Goal: Information Seeking & Learning: Learn about a topic

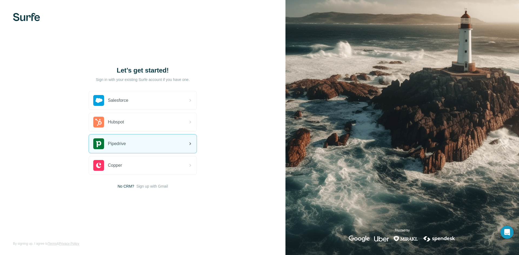
click at [140, 142] on div "Pipedrive" at bounding box center [143, 143] width 108 height 18
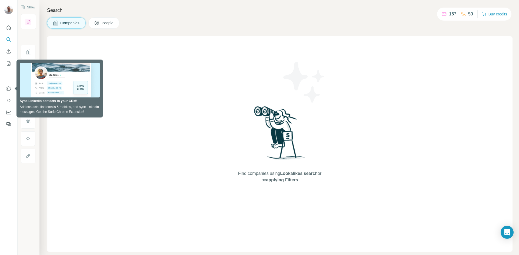
click at [157, 28] on div "Companies People" at bounding box center [279, 22] width 465 height 11
click at [65, 143] on div "Find companies using Lookalikes search or by applying Filters" at bounding box center [279, 143] width 465 height 215
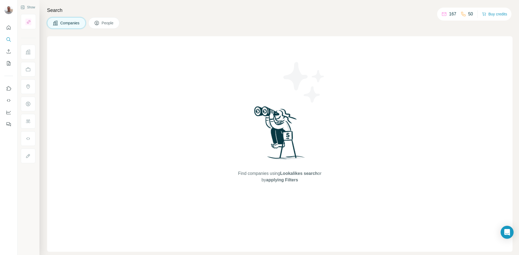
click at [112, 22] on span "People" at bounding box center [108, 22] width 12 height 5
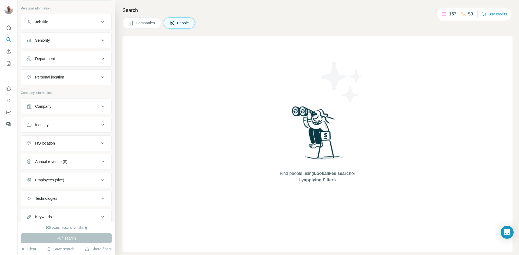
scroll to position [47, 0]
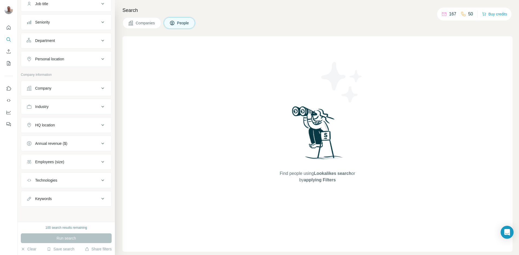
click at [30, 252] on div "100 search results remaining Run search Clear Save search Share filters" at bounding box center [66, 237] width 97 height 33
click at [28, 249] on button "Clear" at bounding box center [28, 248] width 15 height 5
click at [18, 248] on div "100 search results remaining Run search Clear Save search Share filters" at bounding box center [66, 237] width 97 height 33
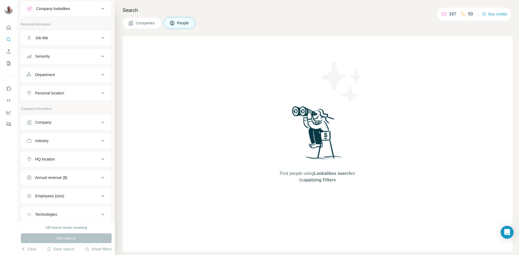
scroll to position [0, 0]
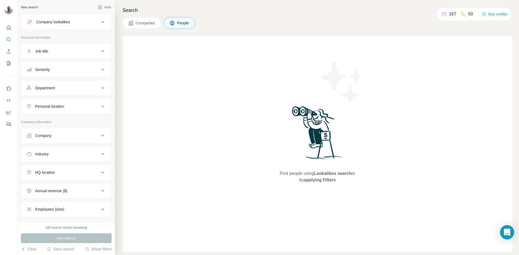
click at [507, 235] on div "Open Intercom Messenger" at bounding box center [507, 232] width 14 height 14
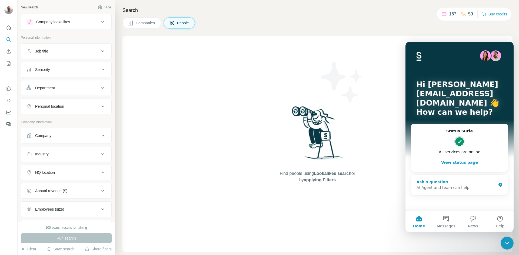
click at [429, 185] on div "AI Agent and team can help" at bounding box center [456, 188] width 79 height 6
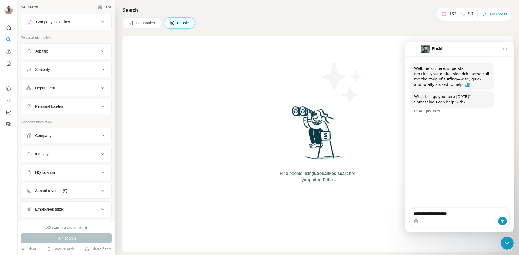
type textarea "**********"
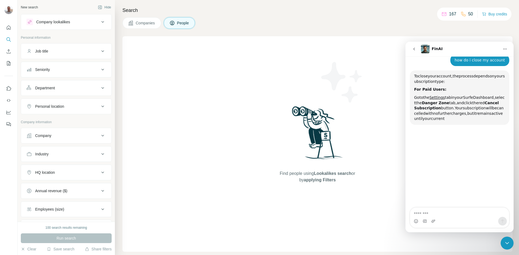
scroll to position [58, 0]
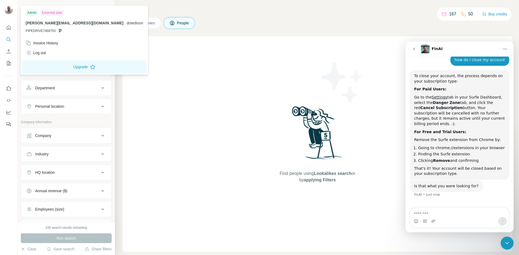
click at [8, 10] on img at bounding box center [8, 9] width 9 height 9
click at [101, 9] on button "Hide" at bounding box center [104, 7] width 21 height 8
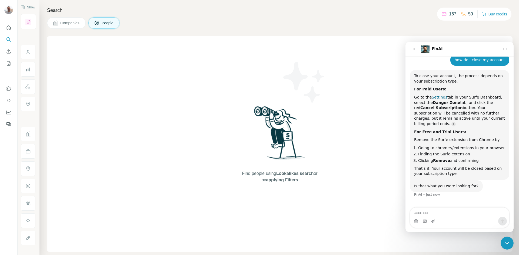
click at [437, 98] on link "Settings" at bounding box center [439, 97] width 15 height 4
